Goal: Task Accomplishment & Management: Manage account settings

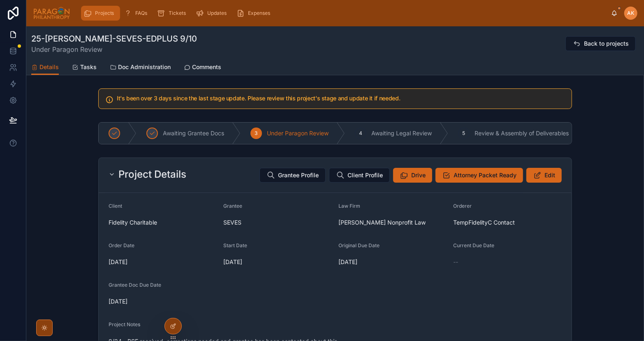
click at [100, 13] on span "Projects" at bounding box center [104, 13] width 19 height 7
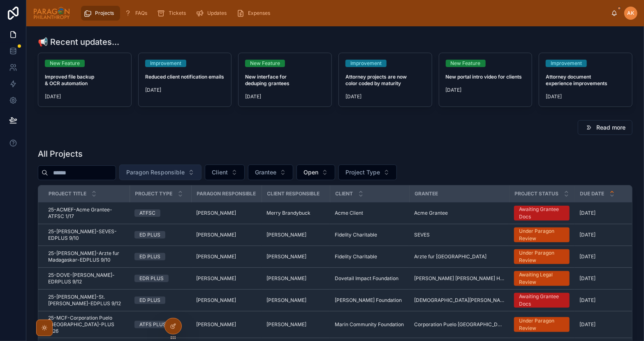
click at [157, 172] on span "Paragon Responsible" at bounding box center [155, 172] width 58 height 8
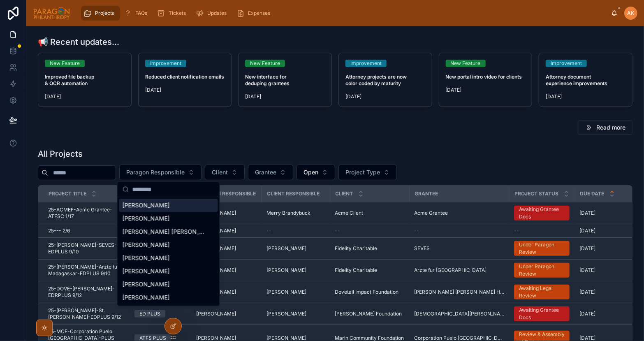
click at [153, 209] on div "[PERSON_NAME]" at bounding box center [168, 205] width 99 height 13
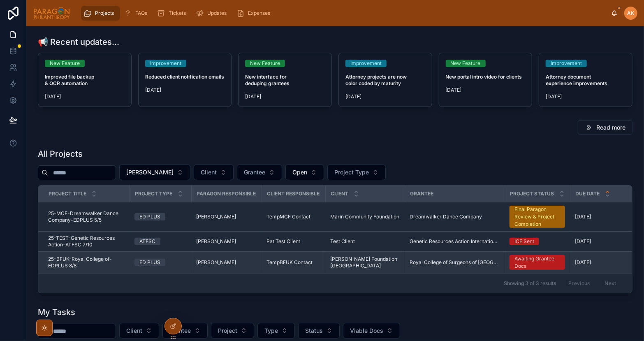
click at [112, 261] on span "25-BFUK-Royal College of-EDPLUS 8/8" at bounding box center [86, 262] width 77 height 13
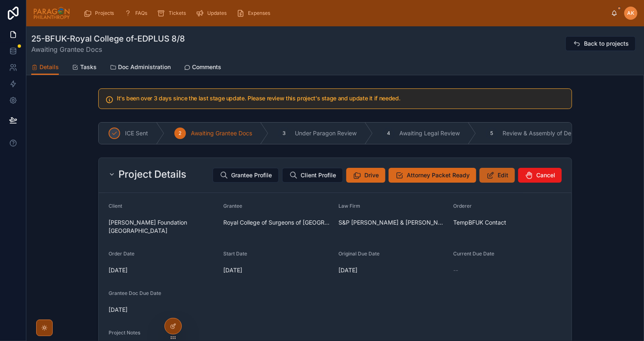
click at [495, 176] on button "Edit" at bounding box center [497, 175] width 35 height 15
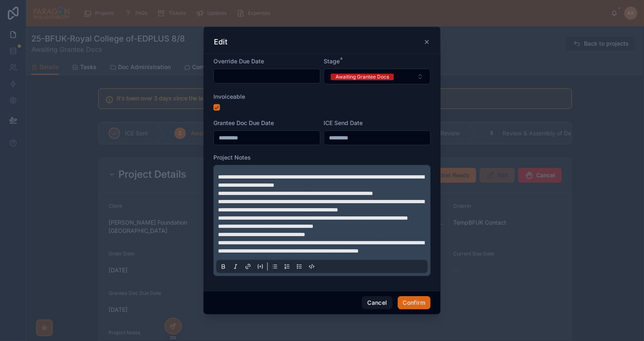
click at [218, 174] on span "**********" at bounding box center [321, 181] width 206 height 14
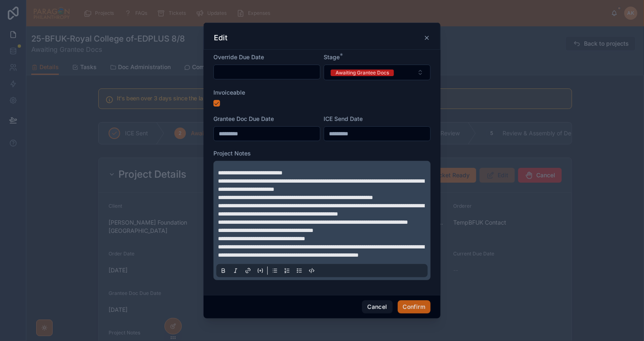
click at [414, 307] on button "Confirm" at bounding box center [414, 306] width 33 height 13
